Goal: Task Accomplishment & Management: Use online tool/utility

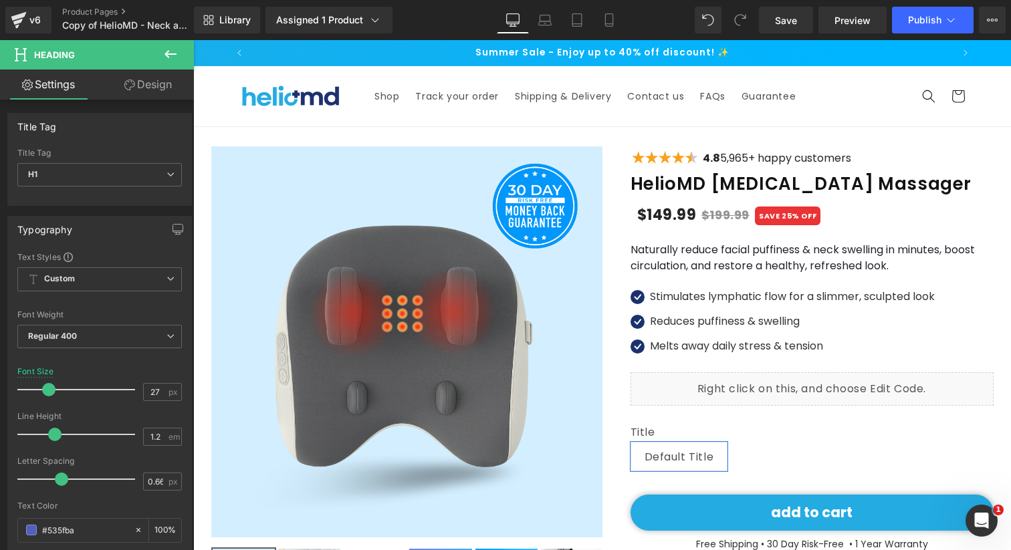
click at [178, 52] on icon at bounding box center [170, 54] width 16 height 16
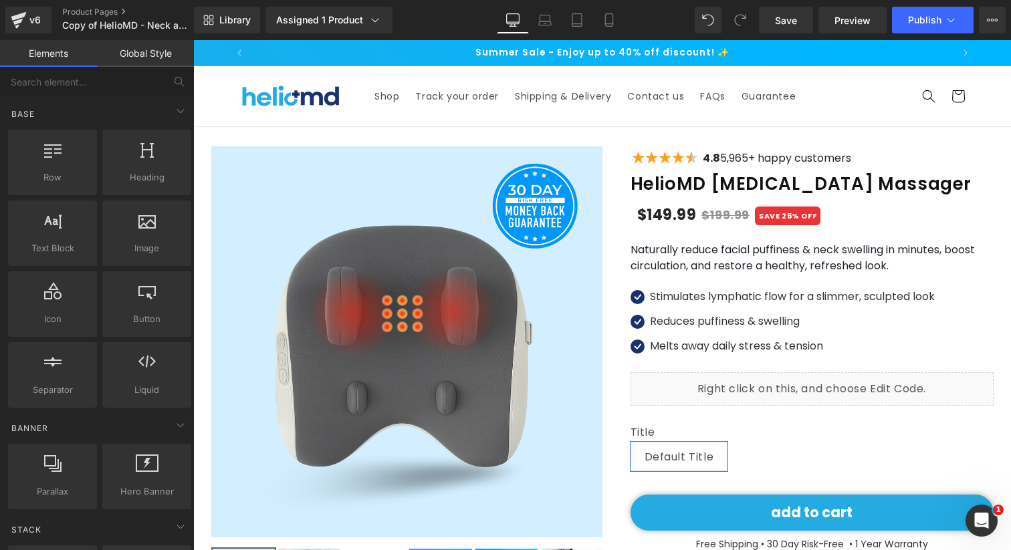
click at [205, 112] on header "Shop Track your order Shipping & Delivery Contact us FAQs Guarantee Country/reg…" at bounding box center [602, 96] width 802 height 60
click at [141, 50] on link "Global Style" at bounding box center [145, 53] width 97 height 27
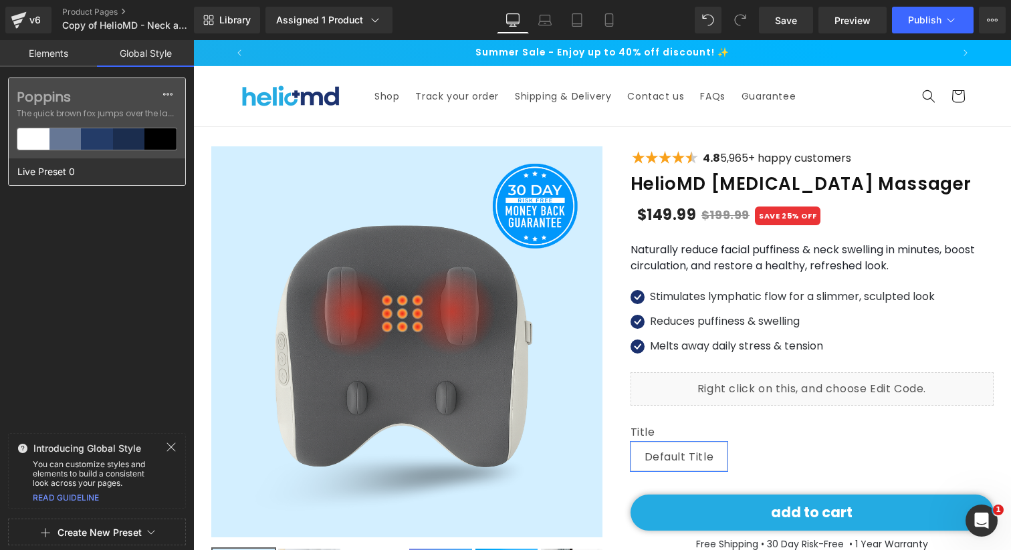
click at [118, 102] on label "Poppins" at bounding box center [97, 97] width 160 height 16
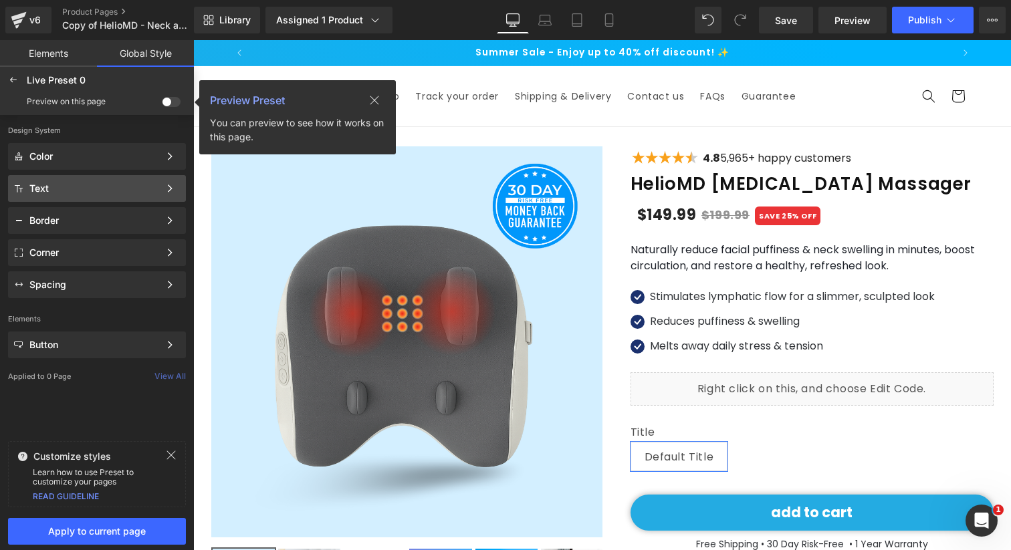
click at [100, 192] on div "Text" at bounding box center [94, 188] width 130 height 11
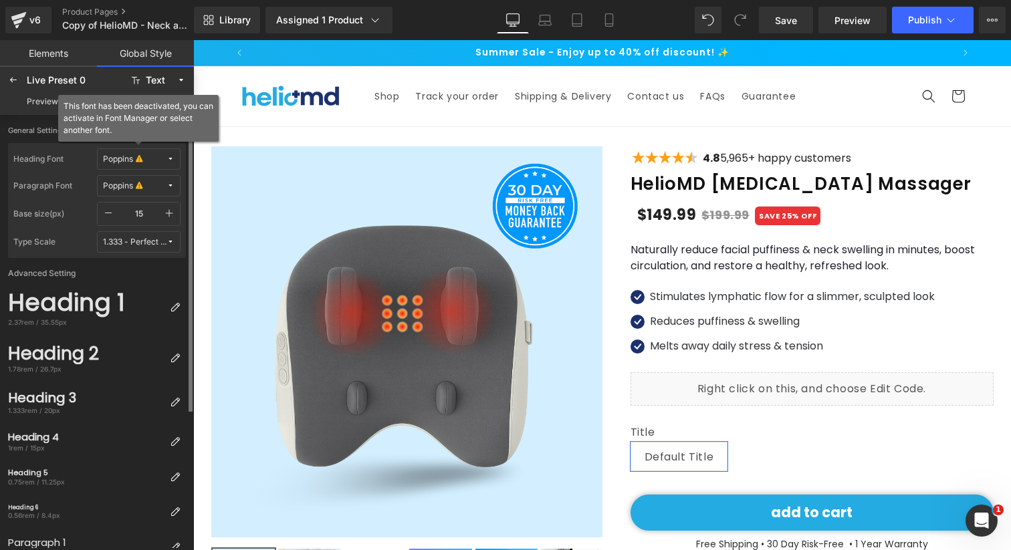
click at [130, 162] on div "Poppins" at bounding box center [118, 159] width 30 height 10
click at [131, 227] on div "Manage Fonts" at bounding box center [125, 227] width 99 height 18
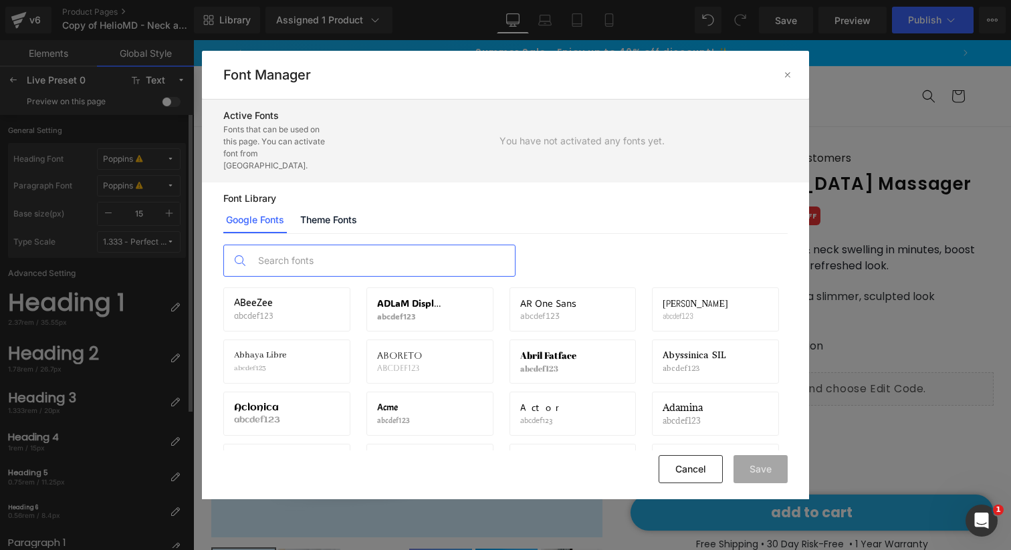
click at [0, 0] on input "text" at bounding box center [0, 0] width 0 height 0
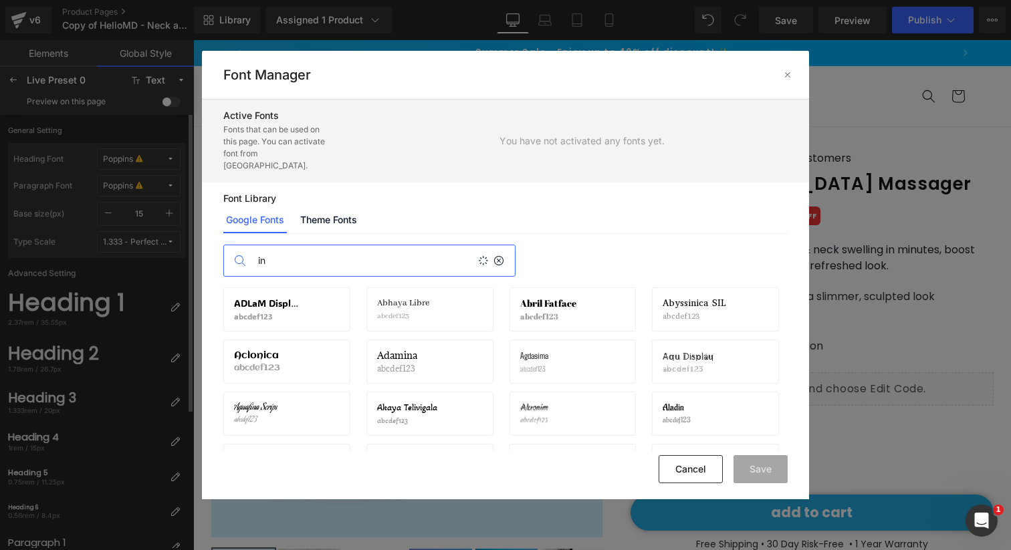
type input "i"
type input "r"
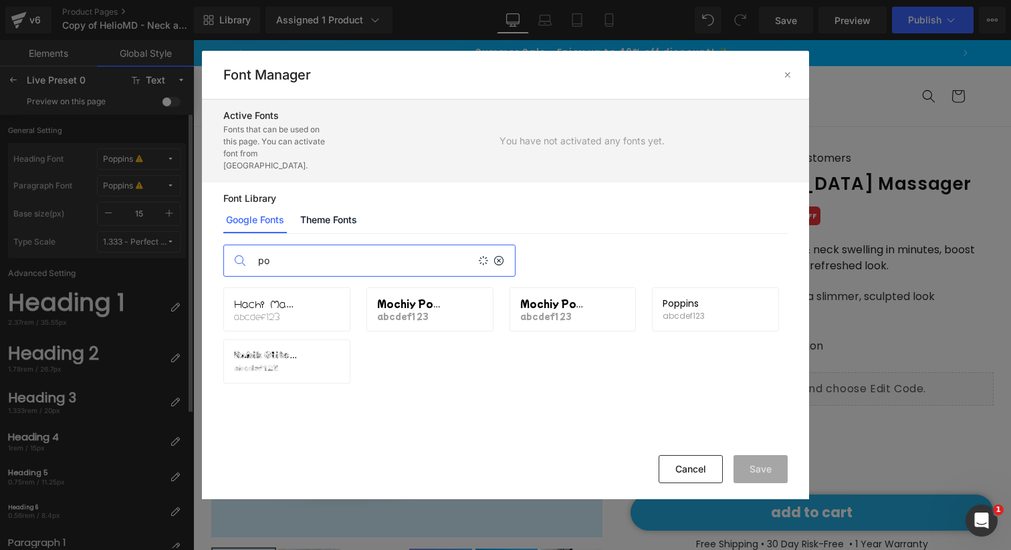
type input "p"
type input "inter"
click at [0, 0] on div "Inter abcdef123 Activate font" at bounding box center [0, 0] width 0 height 0
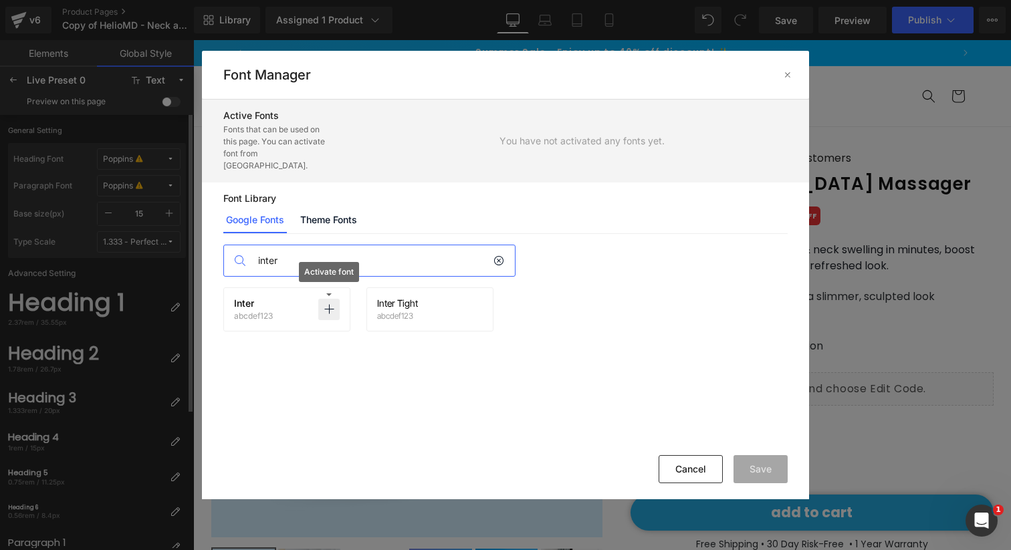
click at [0, 0] on icon at bounding box center [0, 0] width 0 height 0
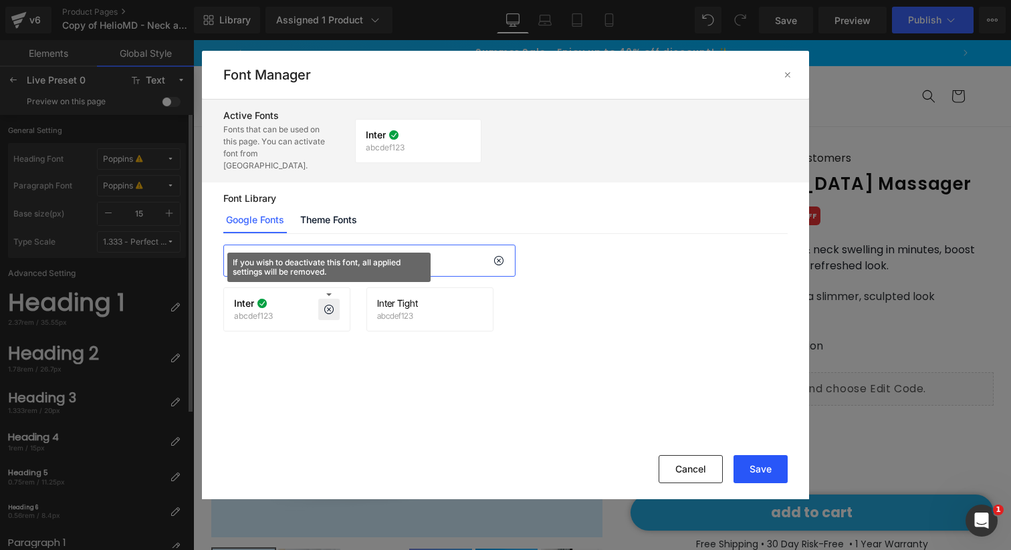
click at [0, 0] on button "Save" at bounding box center [0, 0] width 0 height 0
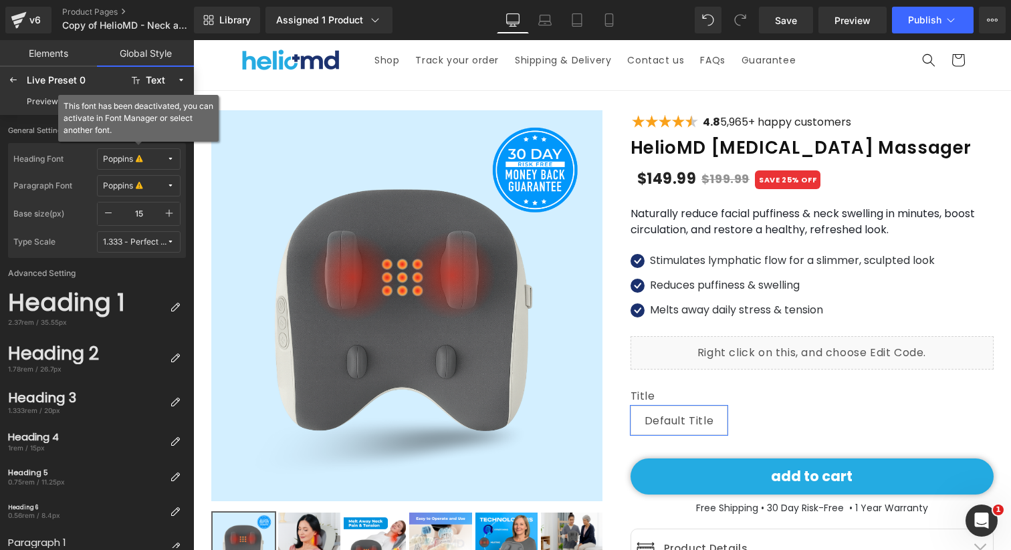
click at [155, 159] on span "Poppins" at bounding box center [135, 159] width 64 height 10
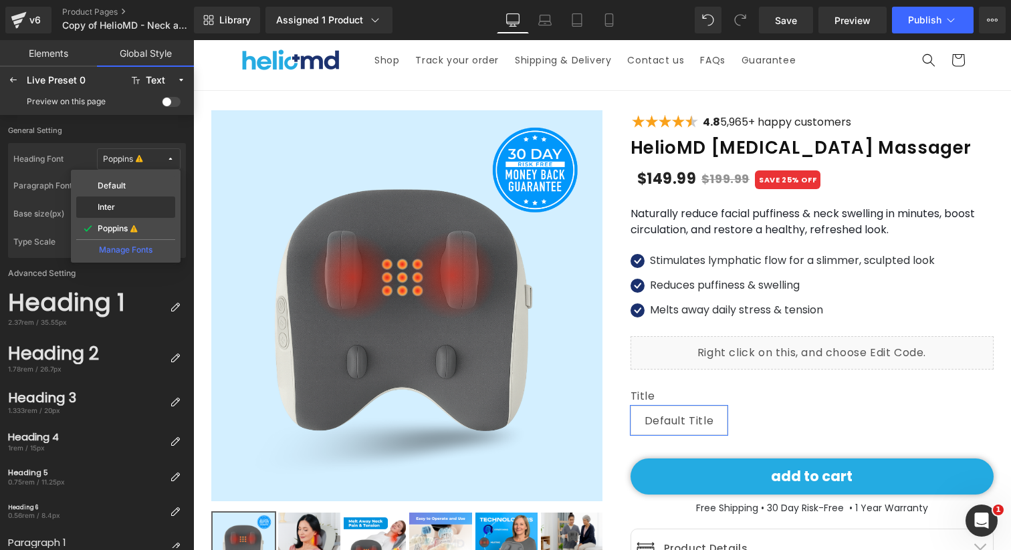
click at [130, 209] on div "Inter" at bounding box center [126, 207] width 94 height 11
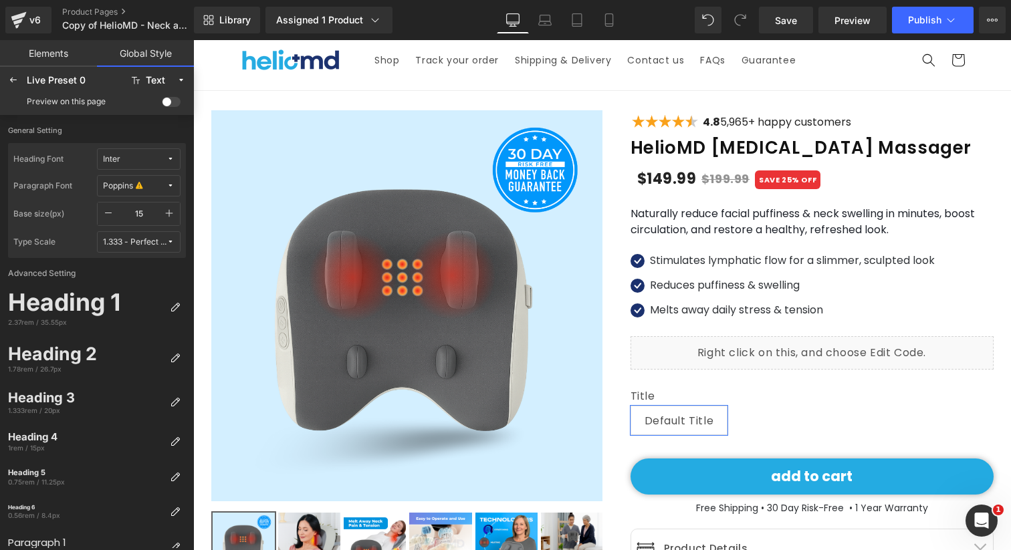
click at [141, 152] on button "Inter" at bounding box center [139, 158] width 84 height 21
click at [134, 179] on div "Default" at bounding box center [125, 185] width 99 height 21
click at [142, 160] on span "Default" at bounding box center [135, 159] width 64 height 10
click at [137, 207] on div "Inter" at bounding box center [126, 207] width 94 height 11
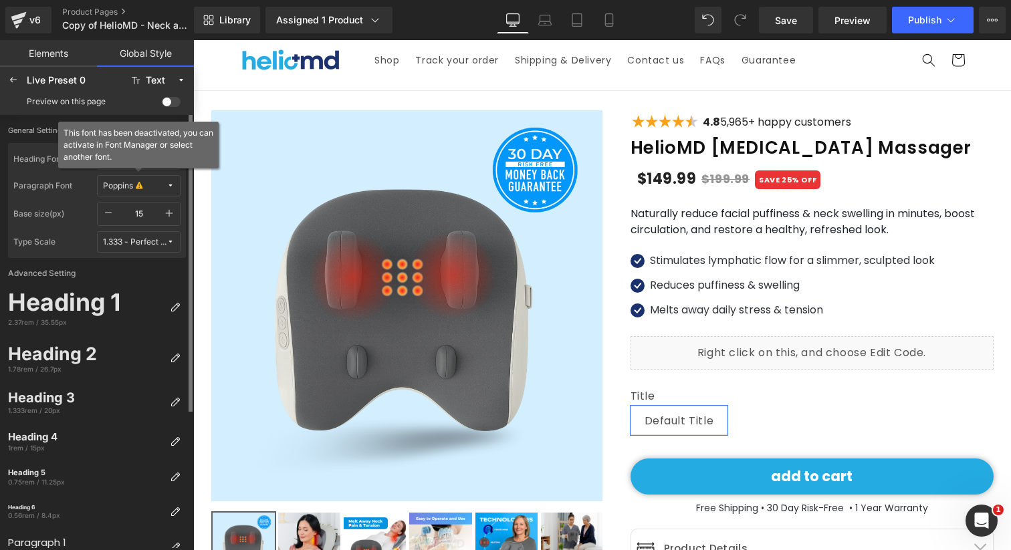
click at [148, 188] on span "Poppins" at bounding box center [135, 186] width 64 height 10
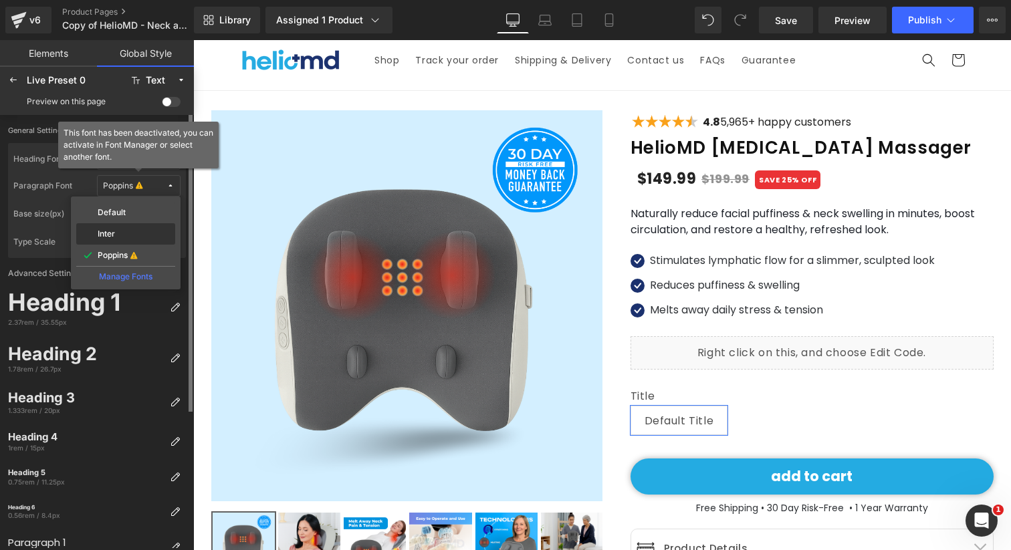
click at [133, 237] on div "Inter" at bounding box center [126, 234] width 94 height 11
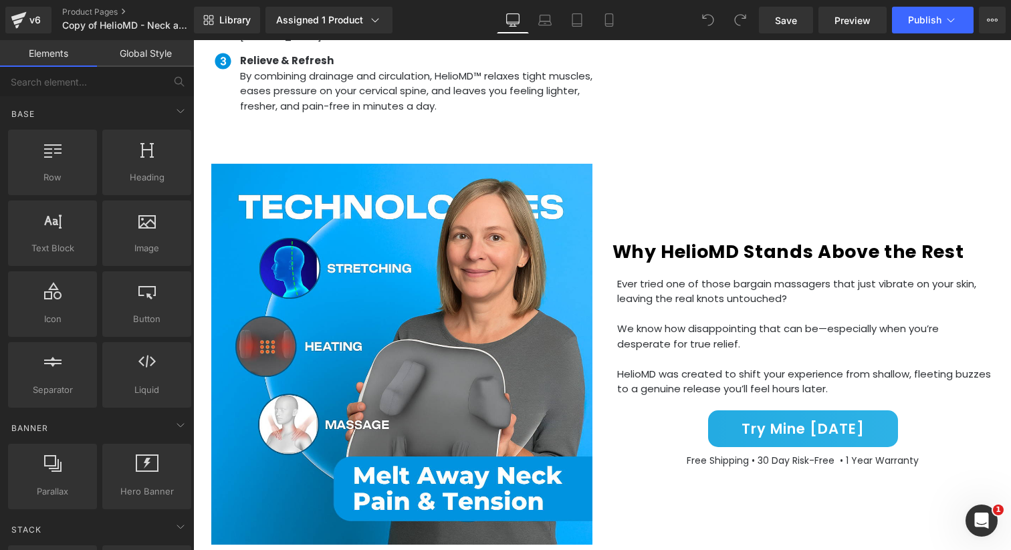
scroll to position [1291, 0]
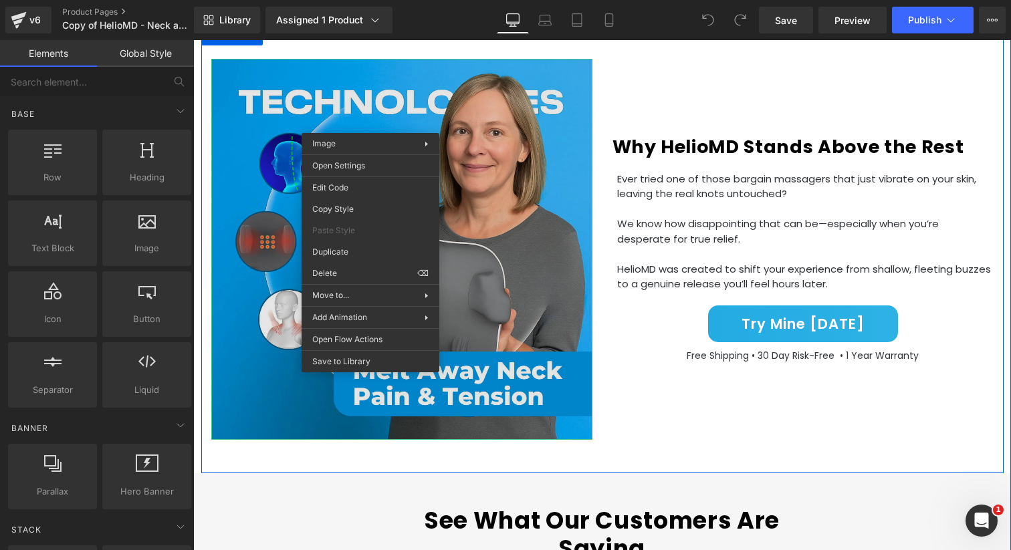
click at [259, 193] on img at bounding box center [401, 249] width 381 height 381
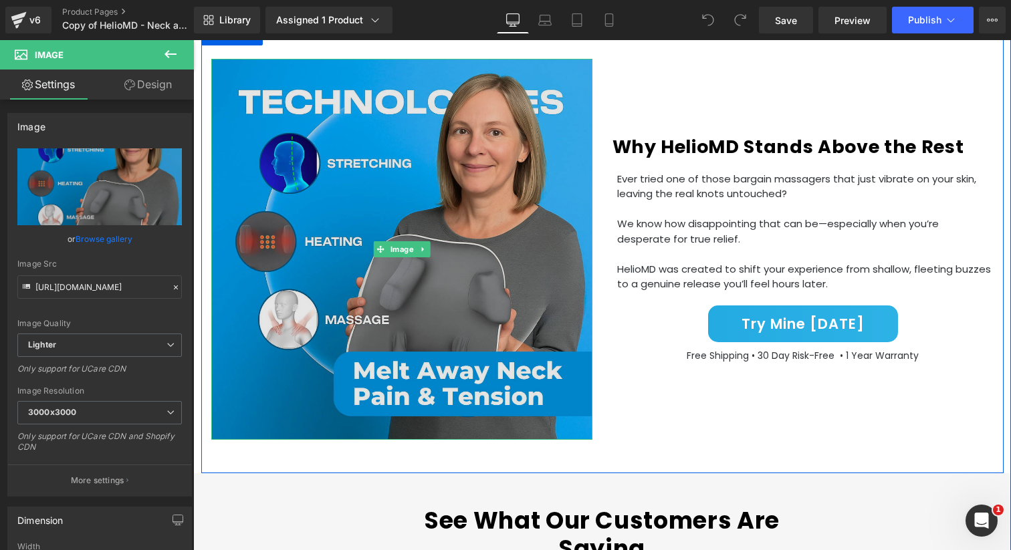
click at [348, 74] on img at bounding box center [401, 249] width 381 height 381
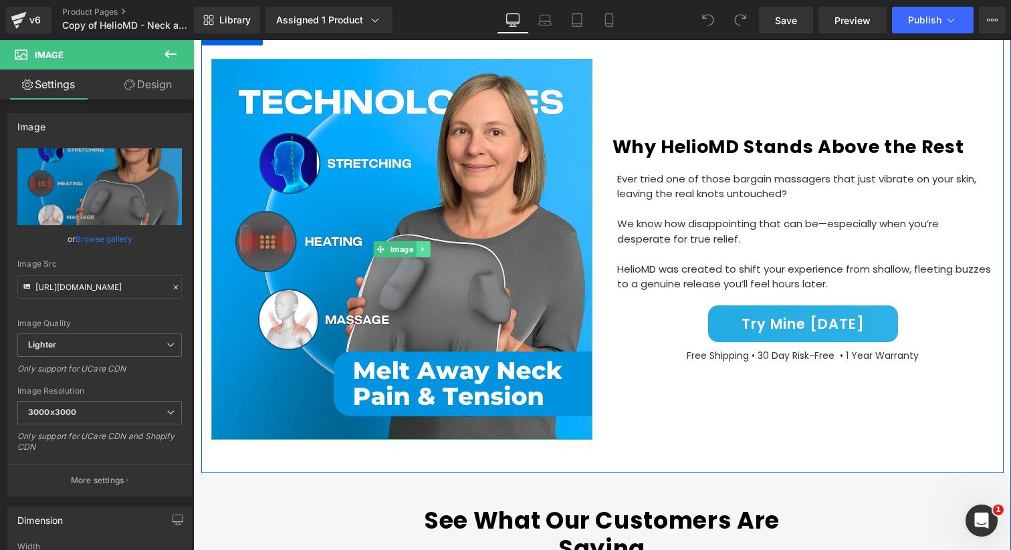
click at [416, 246] on link at bounding box center [423, 249] width 14 height 16
click at [399, 252] on icon at bounding box center [401, 249] width 7 height 7
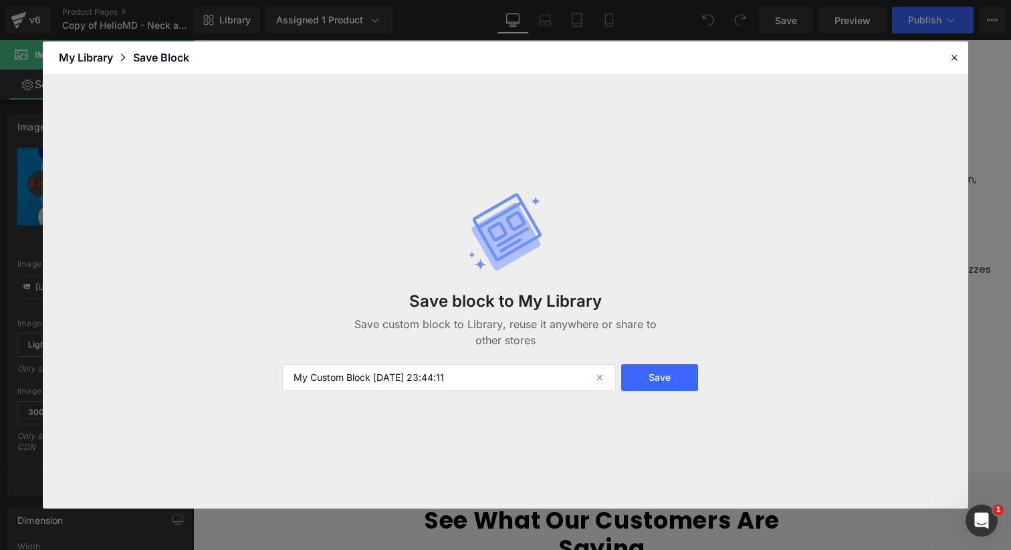
click at [949, 60] on icon at bounding box center [954, 57] width 12 height 12
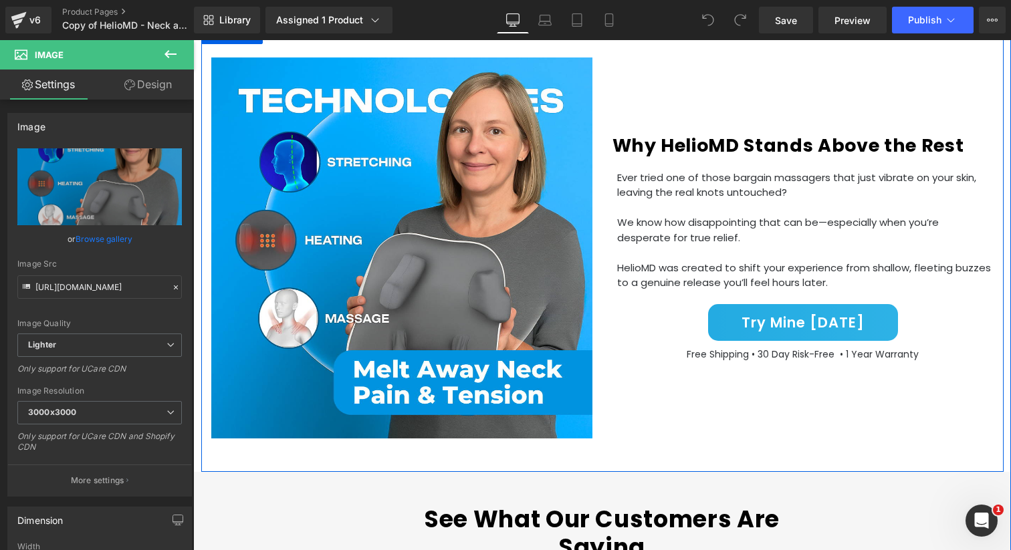
scroll to position [1294, 0]
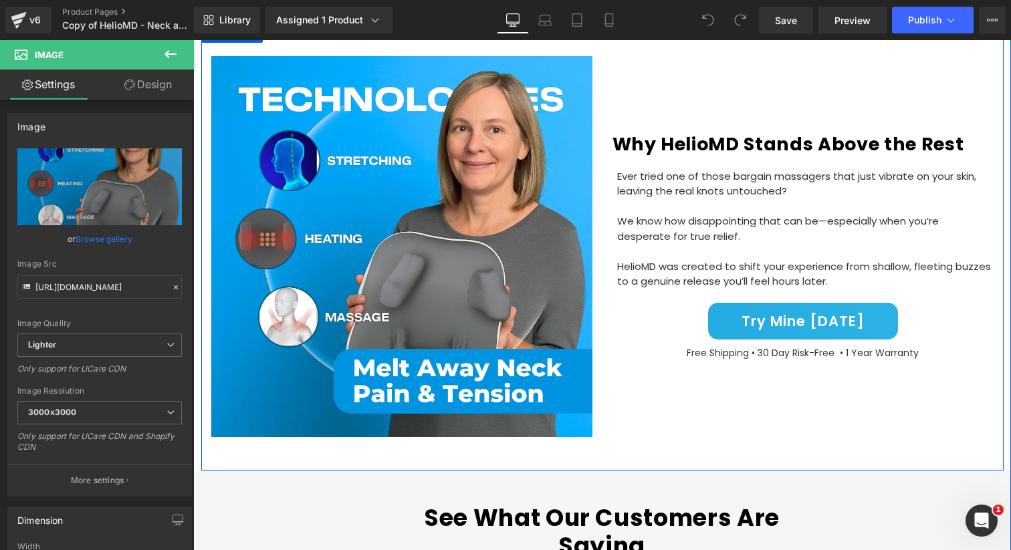
click at [630, 197] on p "Ever tried one of those bargain massagers that just vibrate on your skin, leavi…" at bounding box center [805, 184] width 376 height 30
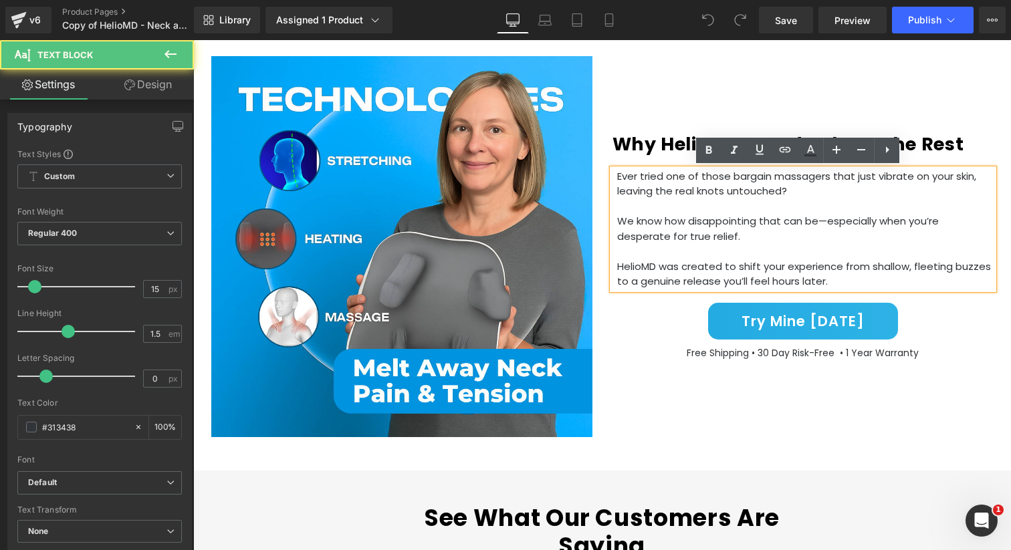
click at [606, 148] on div "Why HelioMD Stands Above the Rest Heading Row Ever tried one of those bargain m…" at bounding box center [802, 246] width 401 height 381
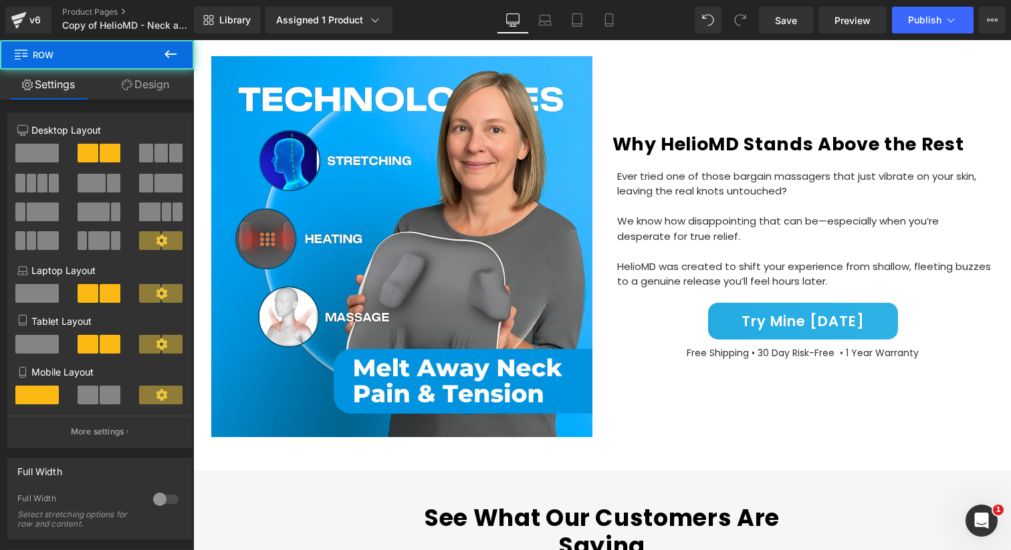
click at [618, 144] on span at bounding box center [625, 144] width 14 height 16
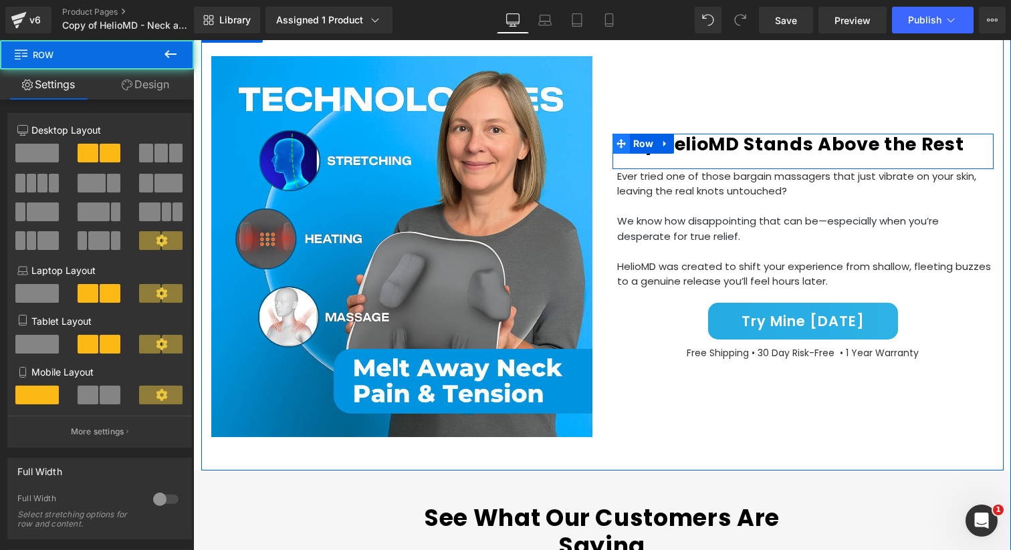
click at [612, 144] on span at bounding box center [620, 144] width 17 height 20
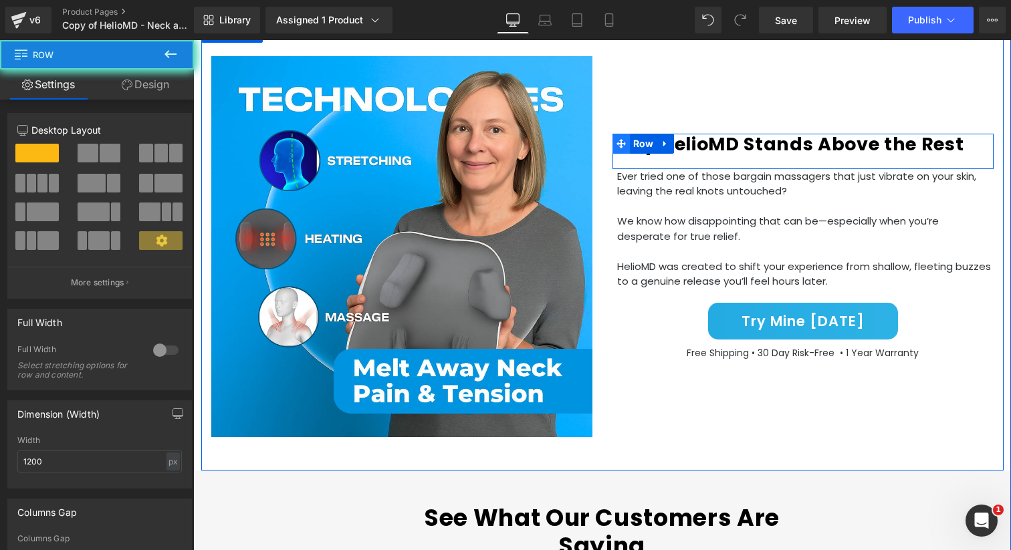
click at [612, 144] on span at bounding box center [620, 144] width 17 height 20
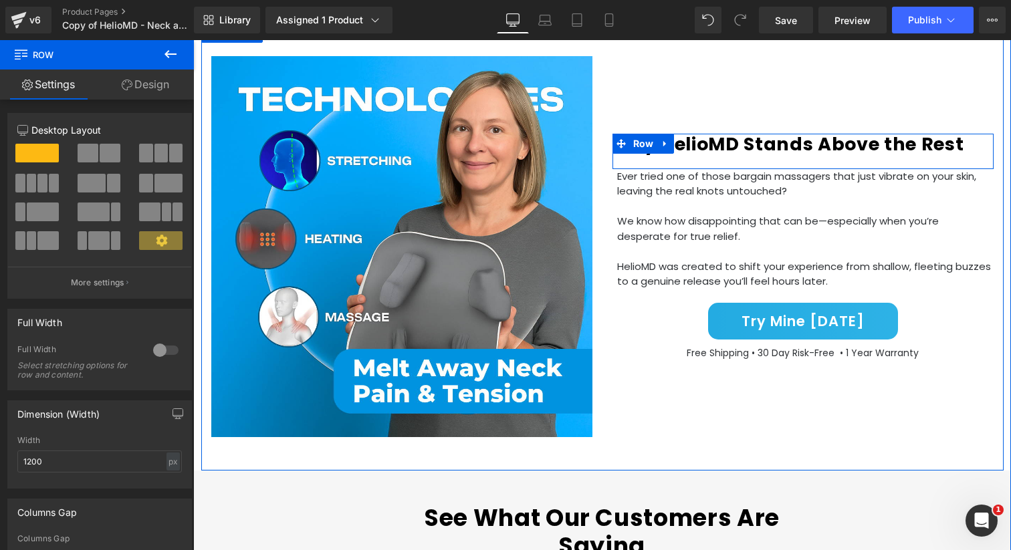
click at [880, 150] on b "Why HelioMD Stands Above the Rest" at bounding box center [788, 144] width 352 height 25
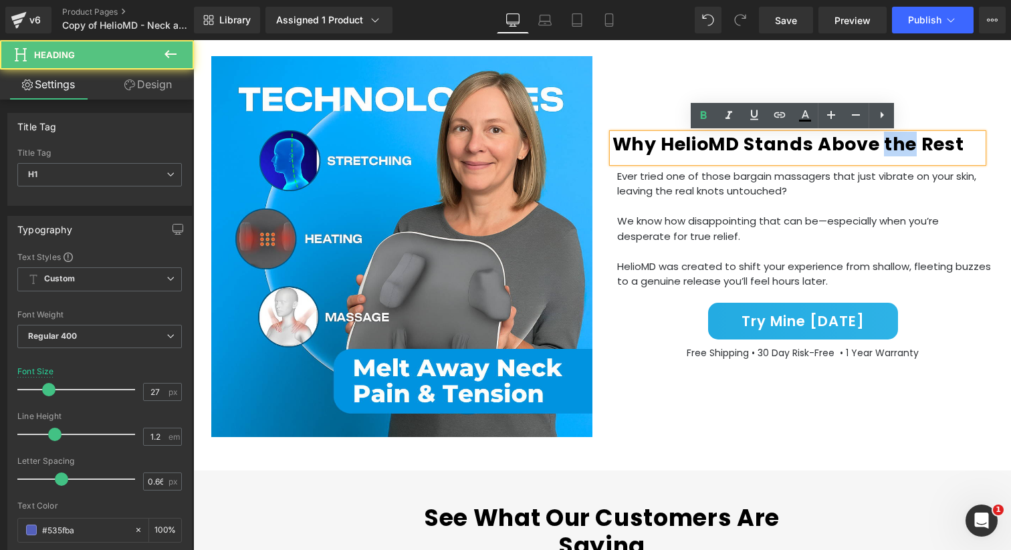
click at [880, 150] on b "Why HelioMD Stands Above the Rest" at bounding box center [788, 144] width 352 height 25
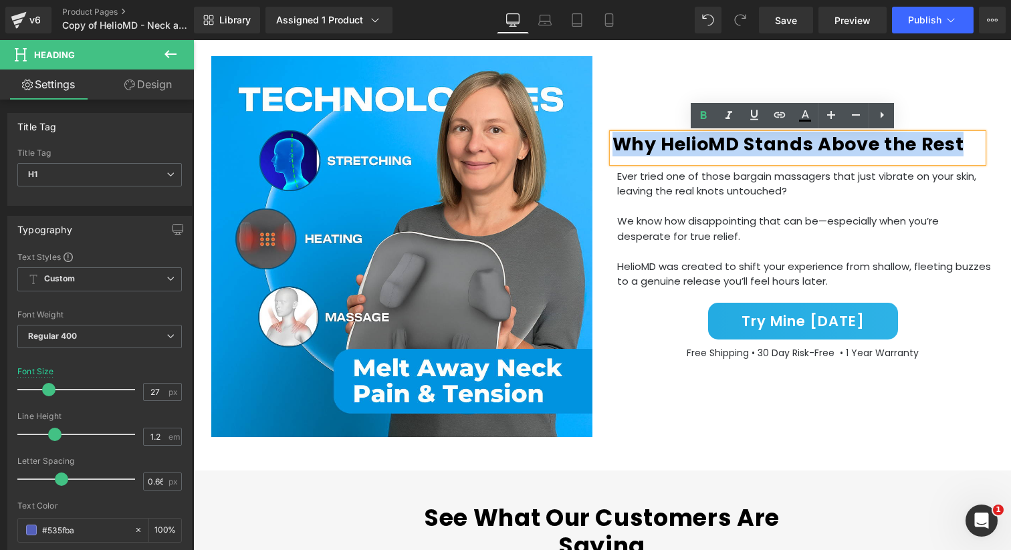
click at [880, 150] on b "Why HelioMD Stands Above the Rest" at bounding box center [788, 144] width 352 height 25
copy b "Why HelioMD Stands Above the Rest"
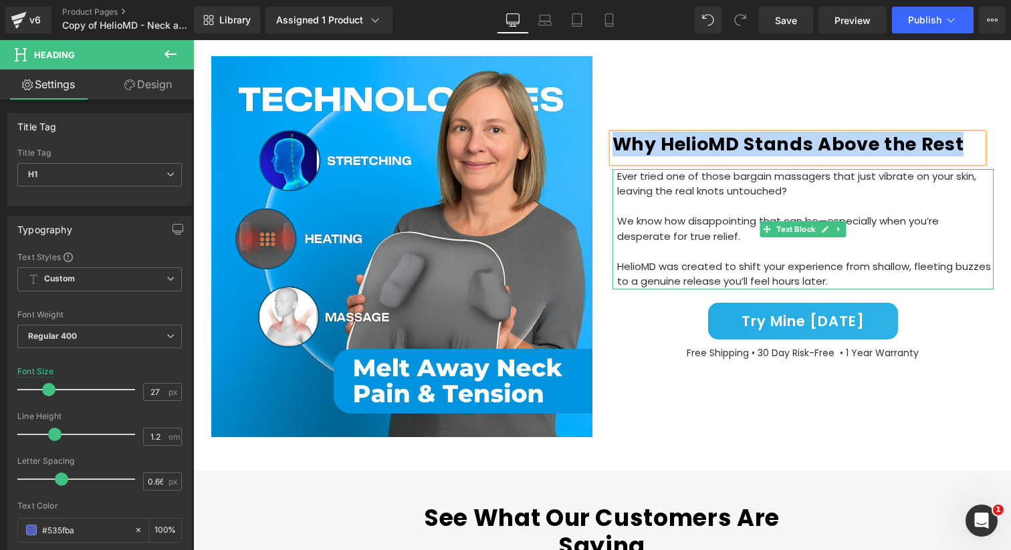
click at [682, 185] on p "Ever tried one of those bargain massagers that just vibrate on your skin, leavi…" at bounding box center [805, 184] width 376 height 30
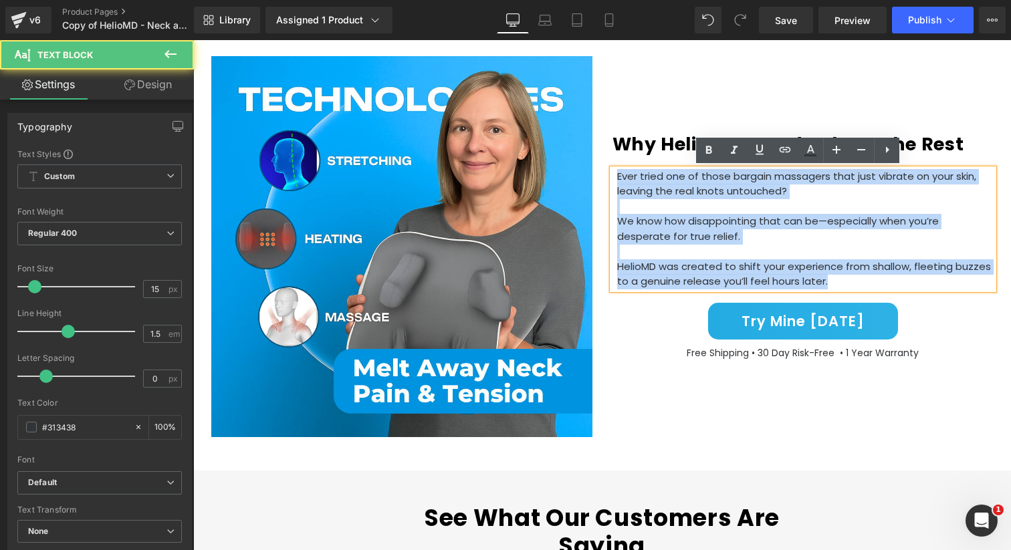
drag, startPoint x: 609, startPoint y: 175, endPoint x: 864, endPoint y: 295, distance: 281.7
click at [864, 295] on div "Why HelioMD Stands Above the Rest Heading Row Ever tried one of those bargain m…" at bounding box center [802, 246] width 401 height 381
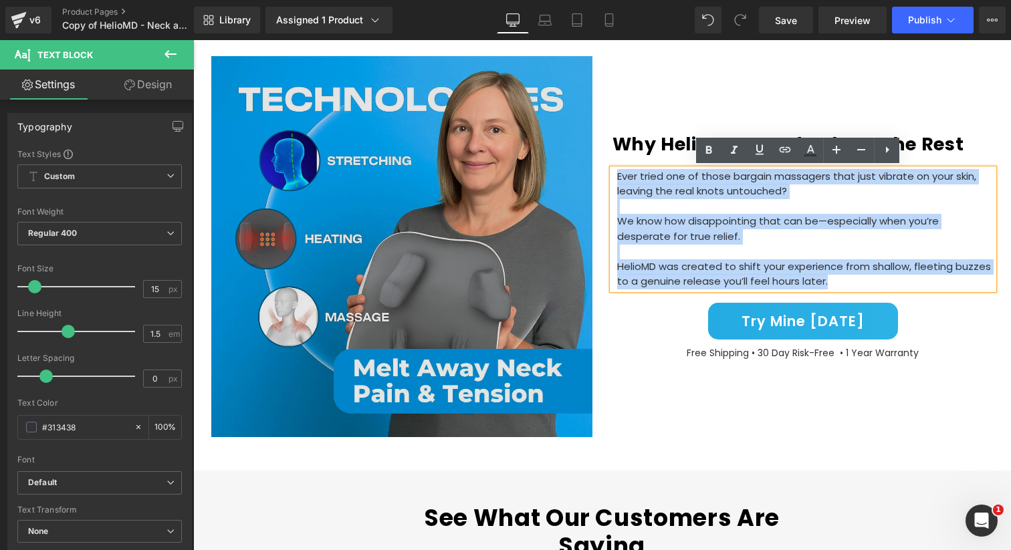
copy div "Ever tried one of those bargain massagers that just vibrate on your skin, leavi…"
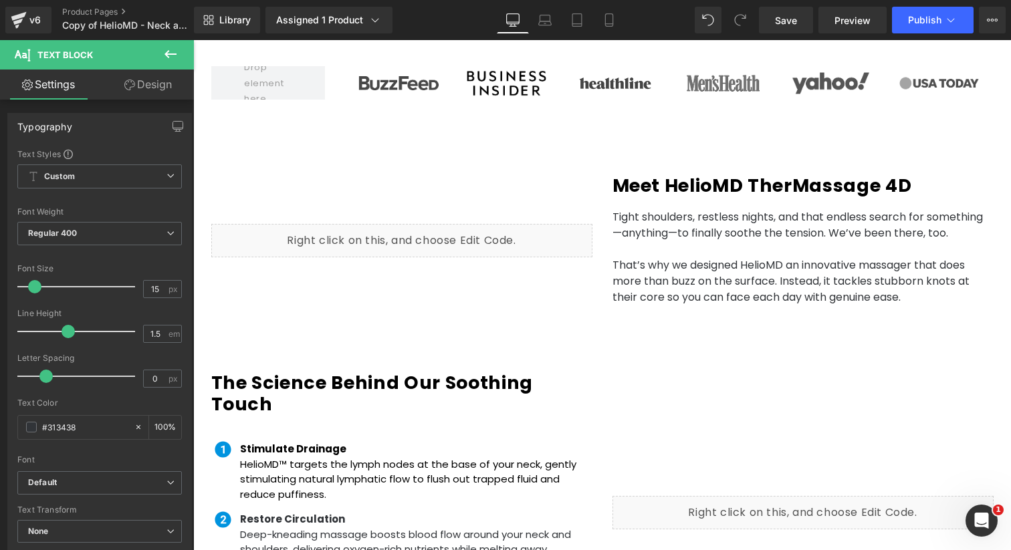
scroll to position [658, 0]
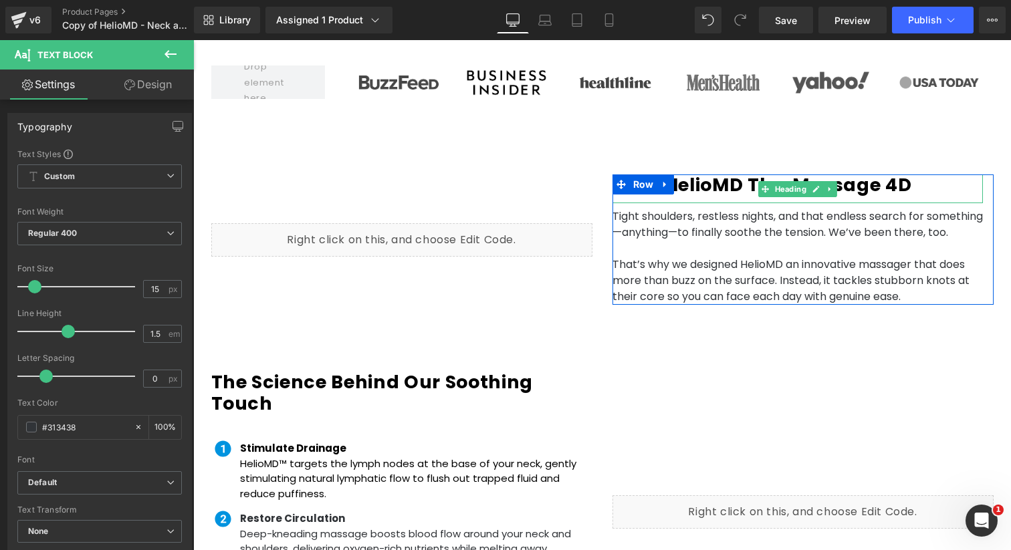
click at [738, 172] on b "Meet HelioMD TherMassage 4D" at bounding box center [762, 184] width 300 height 25
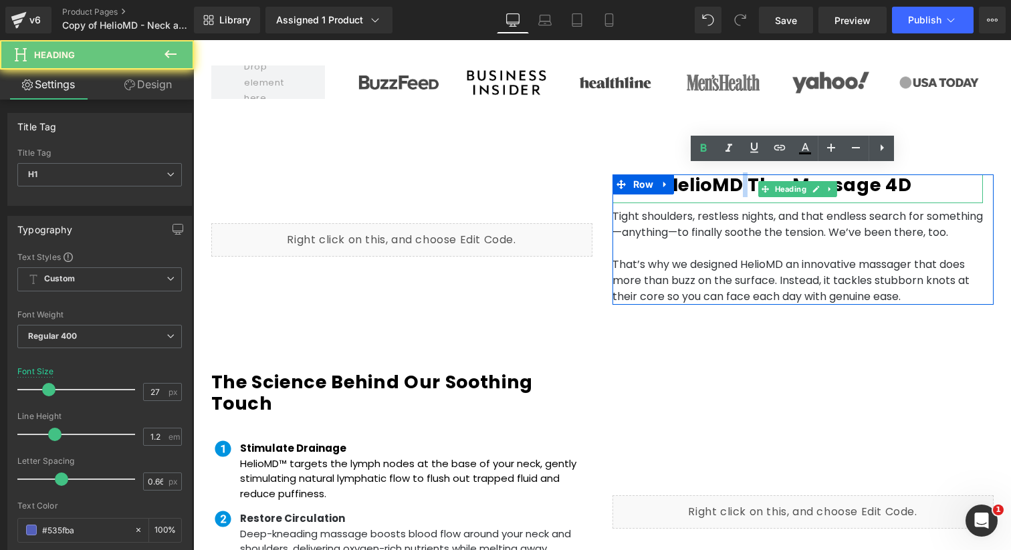
click at [738, 172] on b "Meet HelioMD TherMassage 4D" at bounding box center [762, 184] width 300 height 25
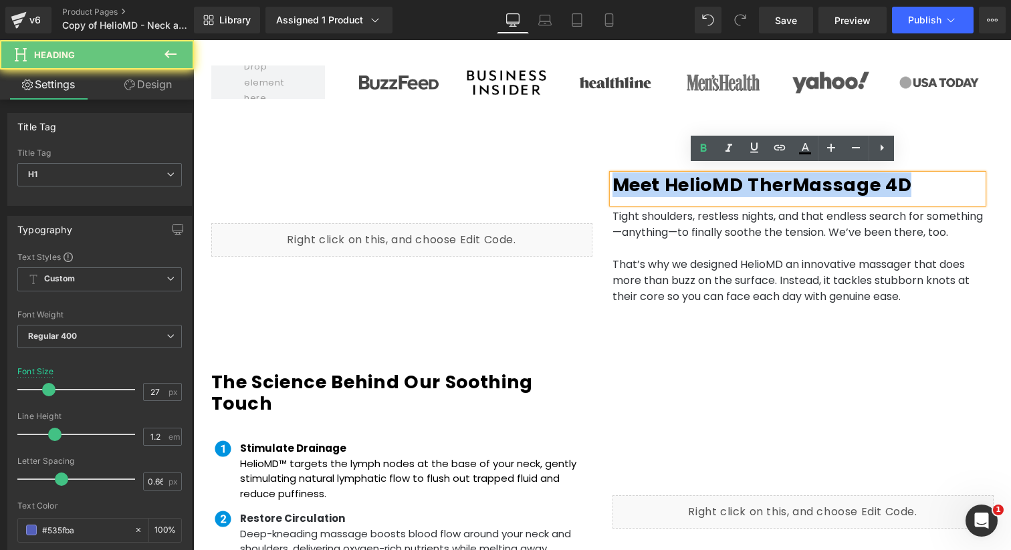
click at [738, 172] on b "Meet HelioMD TherMassage 4D" at bounding box center [762, 184] width 300 height 25
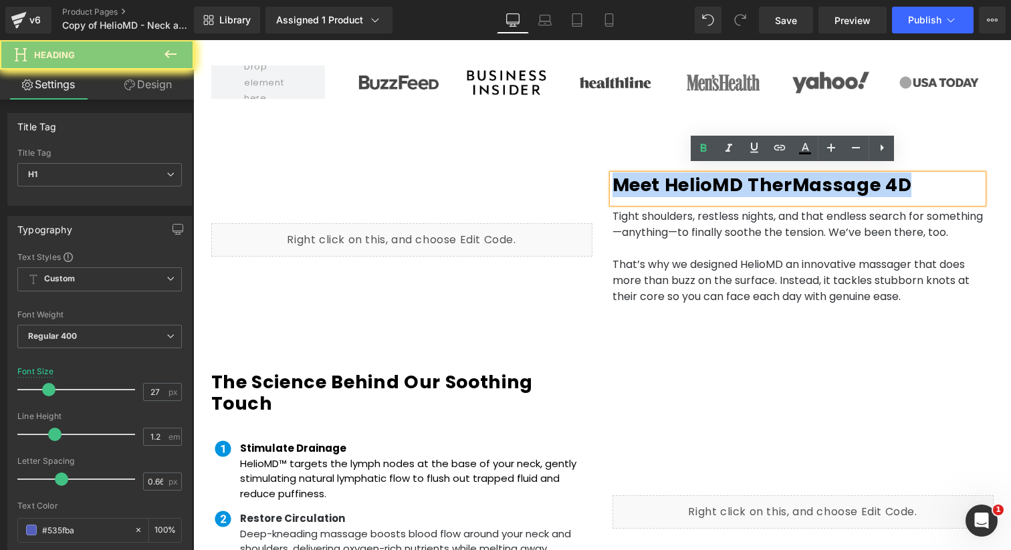
copy b "Meet HelioMD TherMassage 4D"
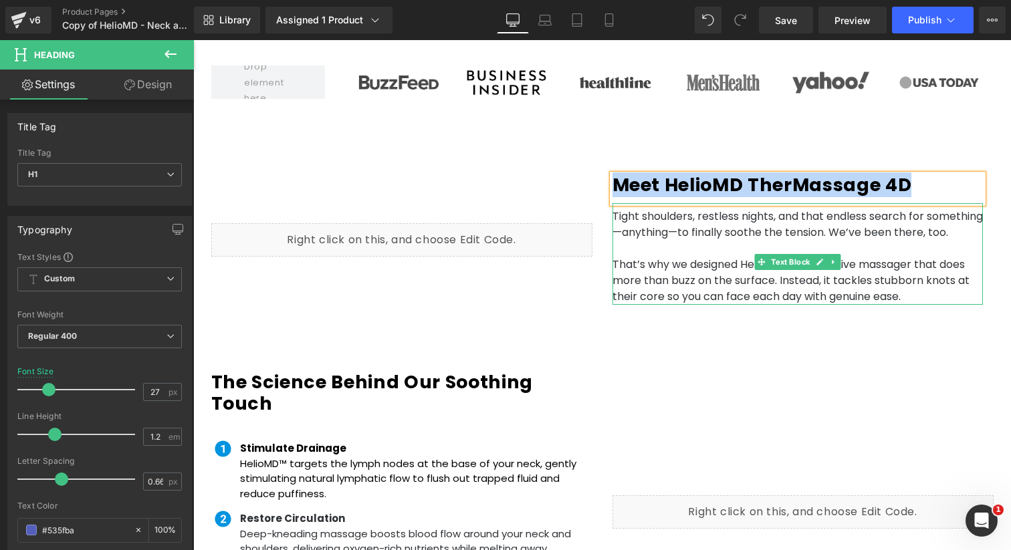
click at [643, 223] on p "Tight shoulders, restless nights, and that endless search for something—anythin…" at bounding box center [797, 225] width 370 height 32
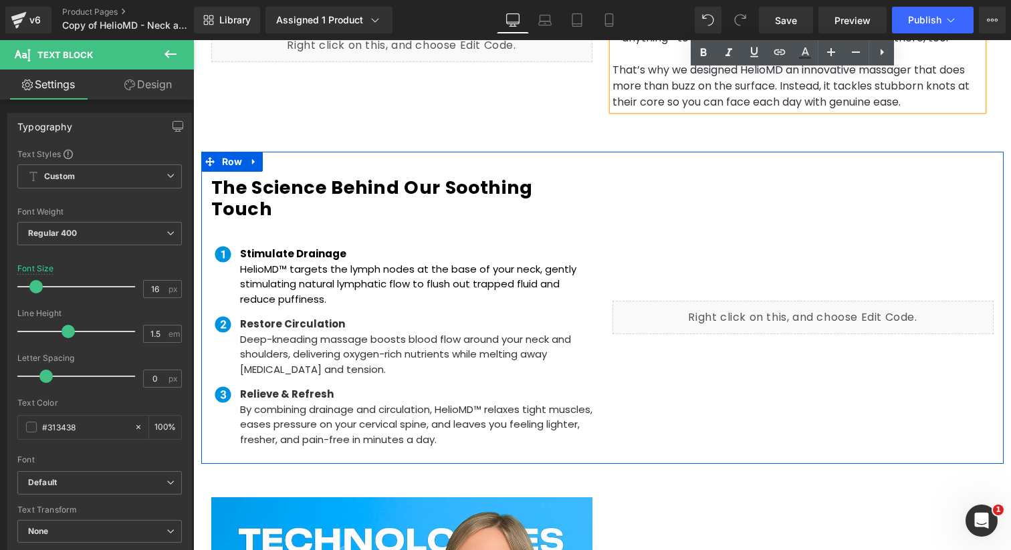
scroll to position [860, 0]
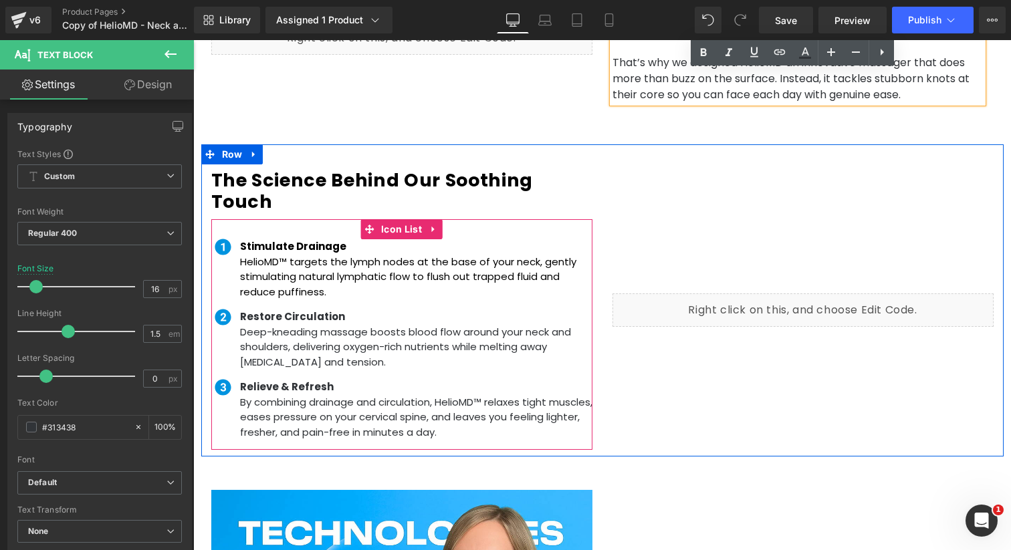
click at [263, 271] on span "HelioMD™ targets the lymph nodes at the base of your neck, gently stimulating n…" at bounding box center [408, 277] width 336 height 44
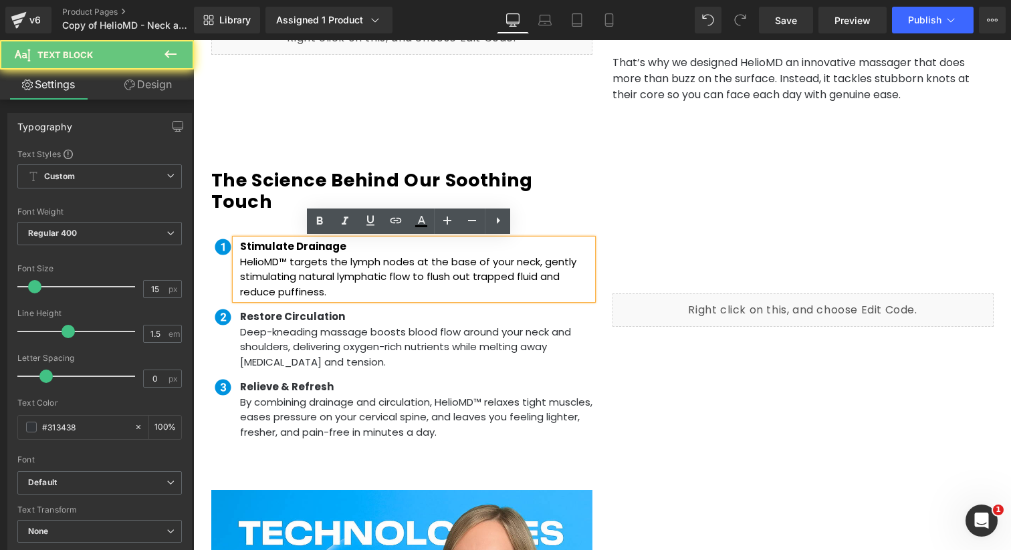
click at [271, 248] on span "Stimulate Drainage" at bounding box center [293, 246] width 106 height 14
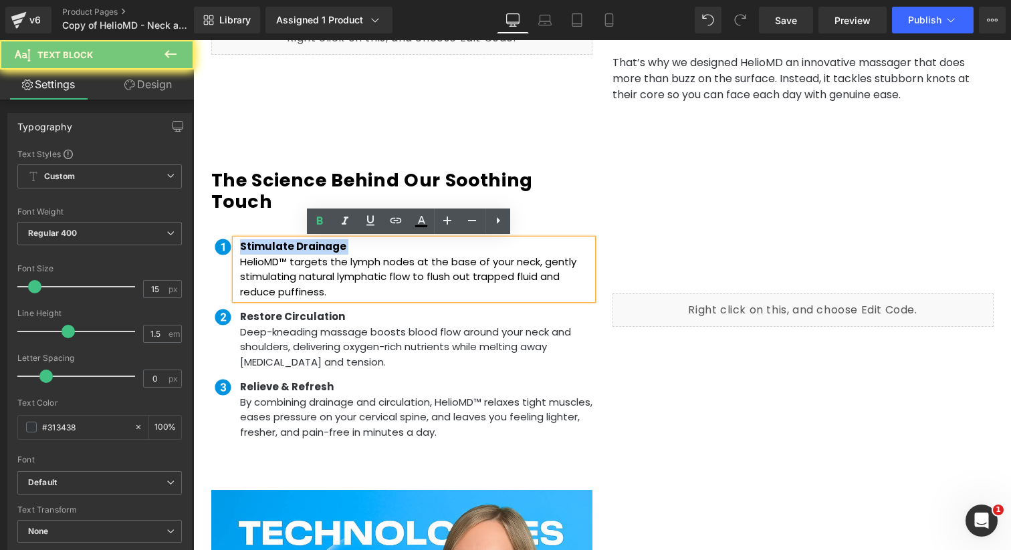
click at [271, 248] on span "Stimulate Drainage" at bounding box center [293, 246] width 106 height 14
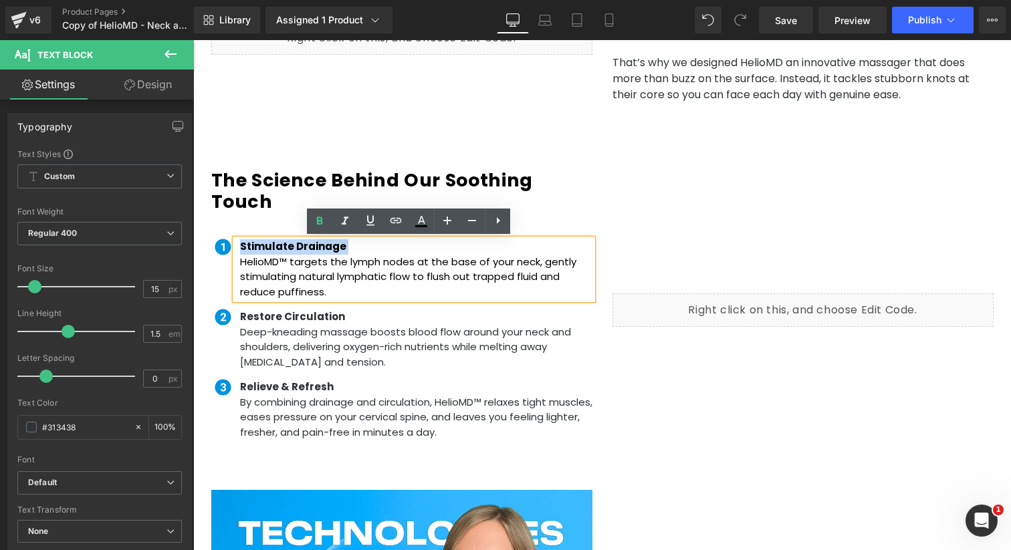
copy span "Stimulate Drainage"
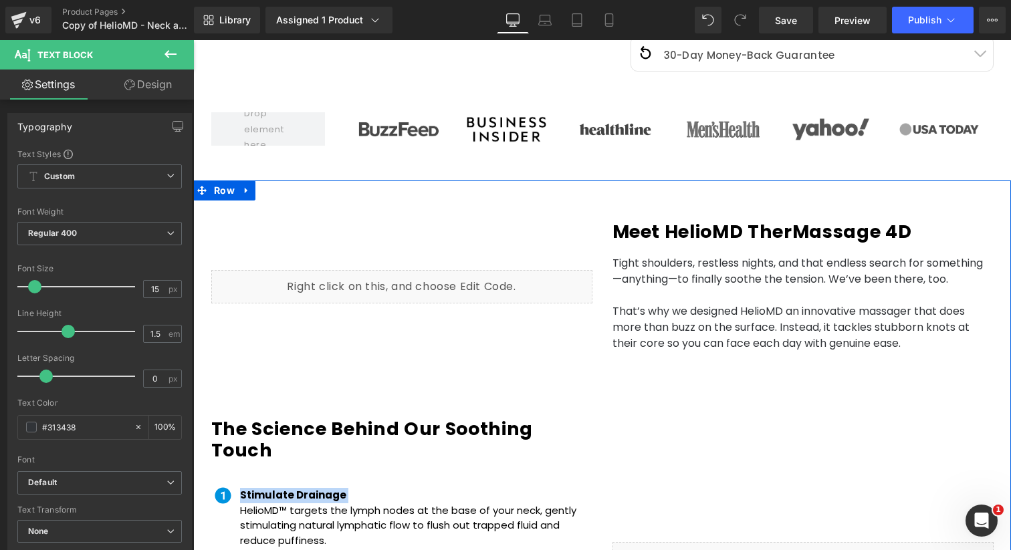
scroll to position [563, 0]
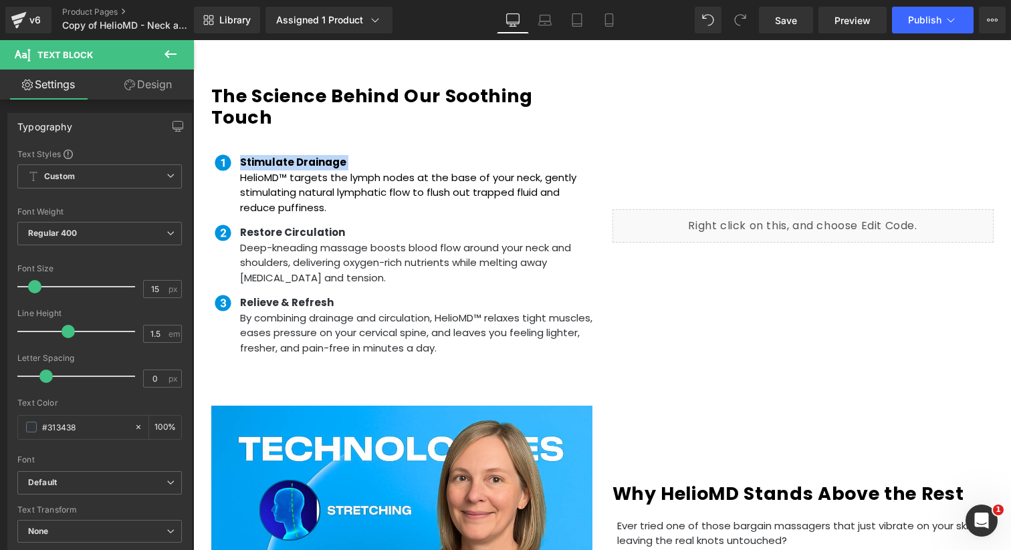
scroll to position [972, 0]
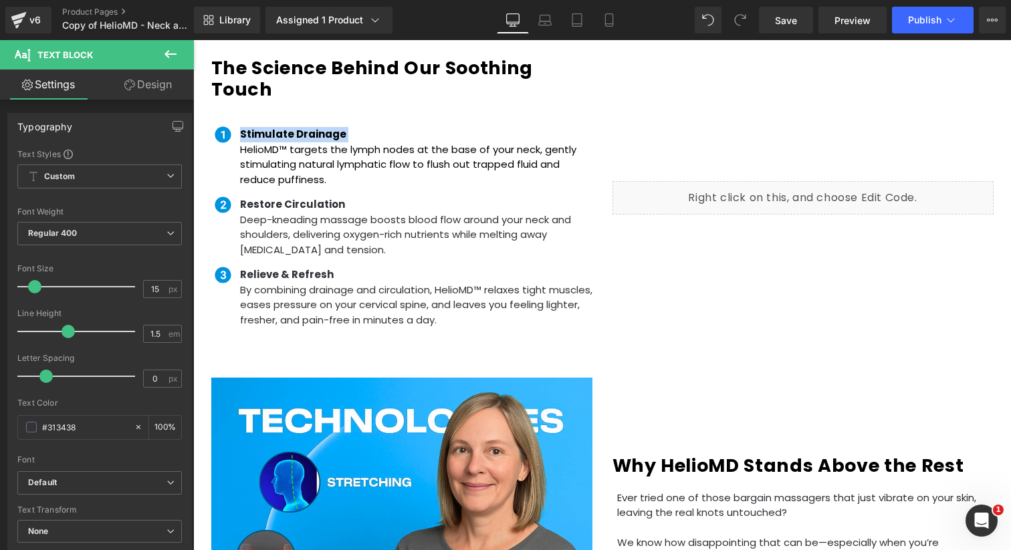
click at [778, 195] on div "Liquid" at bounding box center [802, 197] width 381 height 33
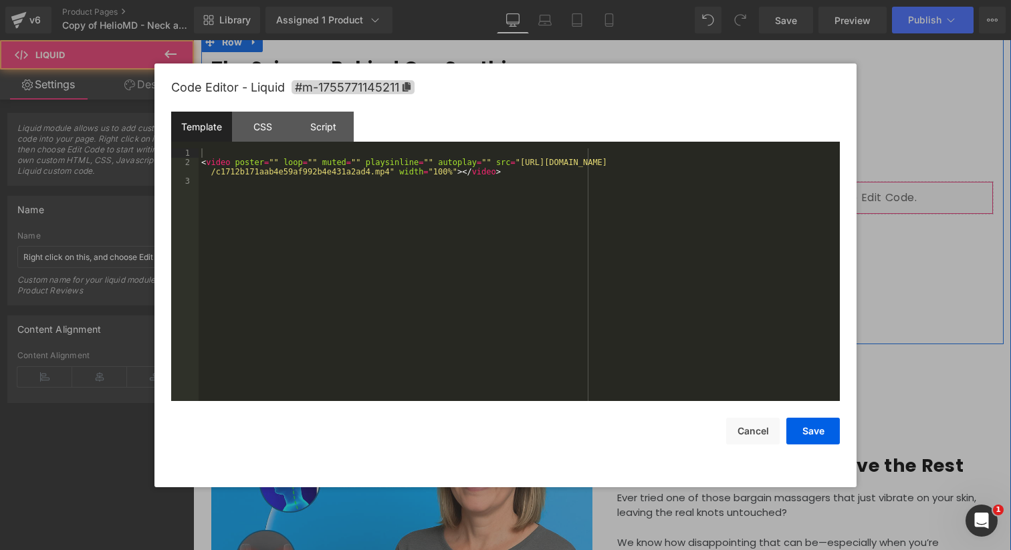
click at [815, 193] on div "Liquid" at bounding box center [802, 197] width 381 height 33
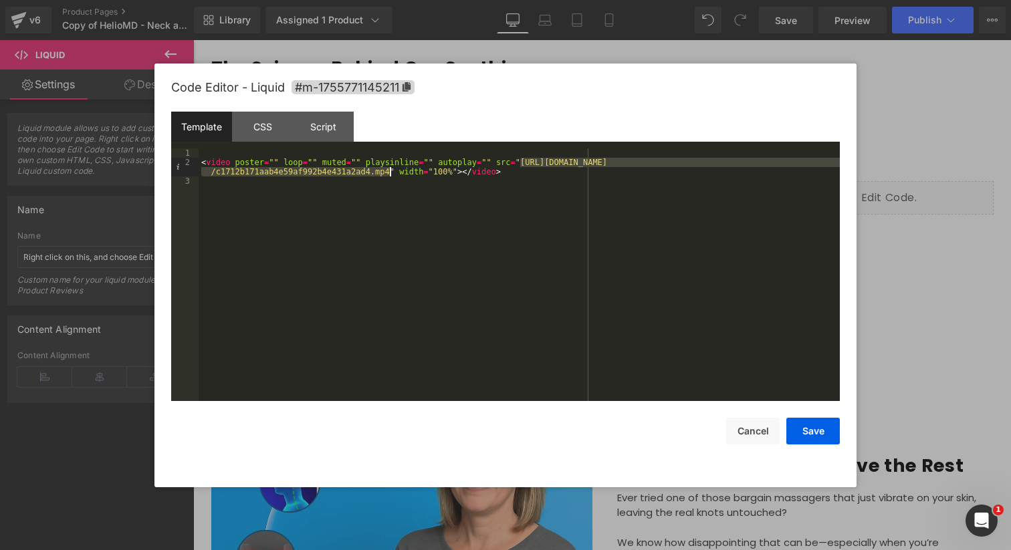
drag, startPoint x: 521, startPoint y: 161, endPoint x: 390, endPoint y: 167, distance: 131.2
click at [0, 0] on div "Template CSS Script Data" at bounding box center [0, 0] width 0 height 0
click at [755, 425] on button "Cancel" at bounding box center [752, 431] width 53 height 27
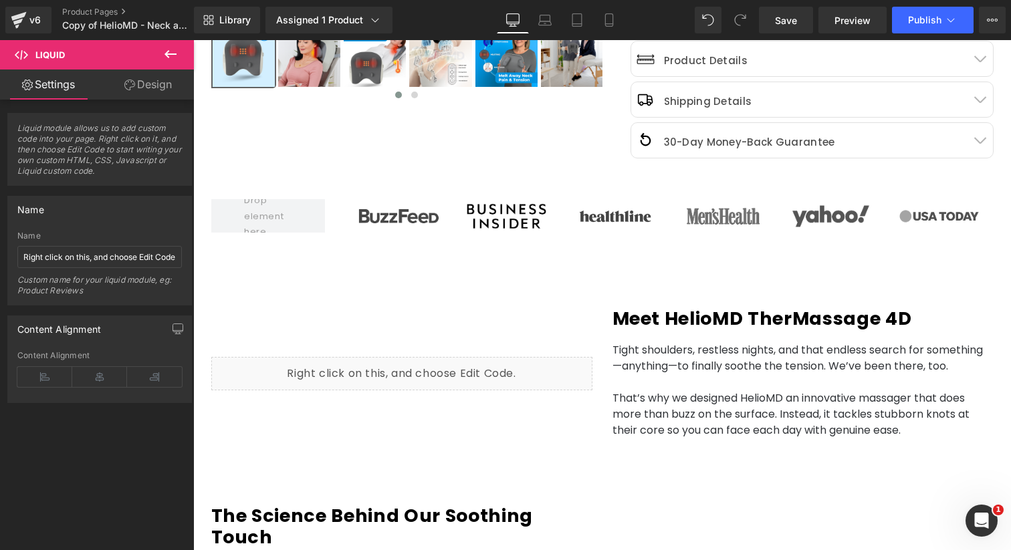
scroll to position [525, 0]
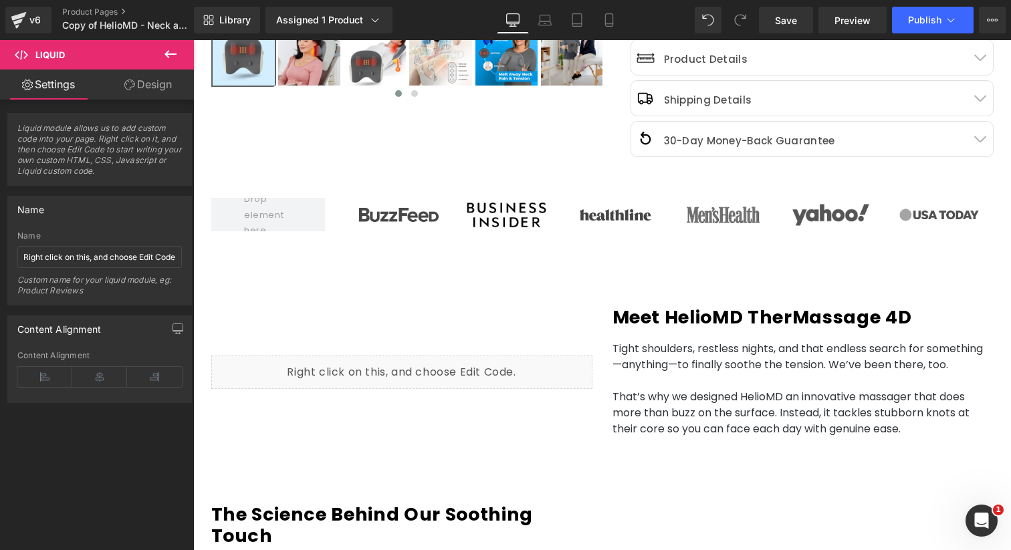
click at [653, 373] on p "Tight shoulders, restless nights, and that endless search for something—anythin…" at bounding box center [797, 357] width 370 height 32
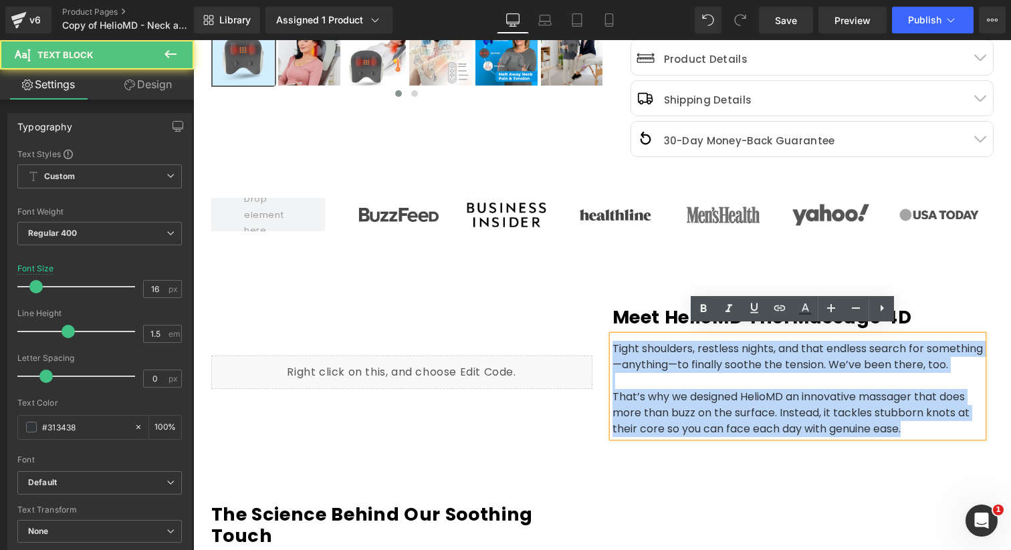
drag, startPoint x: 907, startPoint y: 436, endPoint x: 594, endPoint y: 318, distance: 334.5
click at [594, 317] on div "Liquid Meet HelioMD TherMassage 4D Heading Tight shoulders, restless nights, an…" at bounding box center [602, 372] width 802 height 213
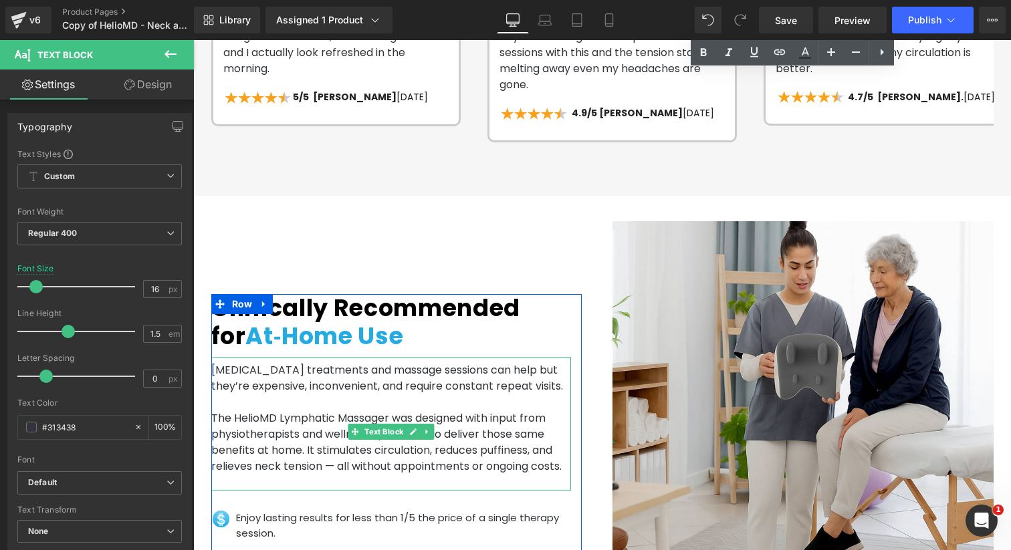
scroll to position [2199, 0]
click at [275, 394] on p "[MEDICAL_DATA] treatments and massage sessions can help but they’re expensive, …" at bounding box center [391, 378] width 360 height 32
